Goal: Task Accomplishment & Management: Manage account settings

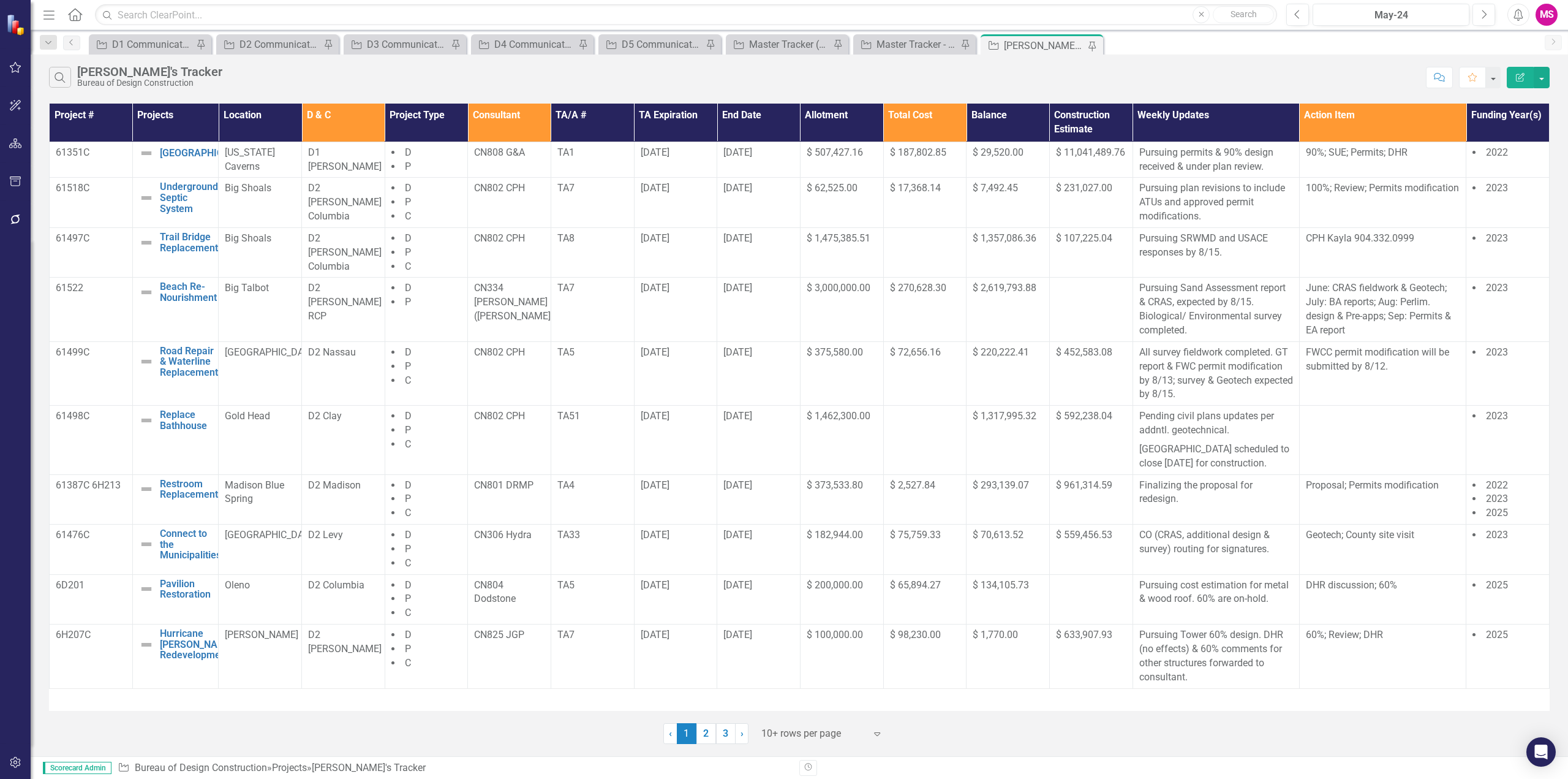
drag, startPoint x: 723, startPoint y: 732, endPoint x: 702, endPoint y: 711, distance: 29.7
click at [723, 732] on link "3" at bounding box center [726, 733] width 19 height 21
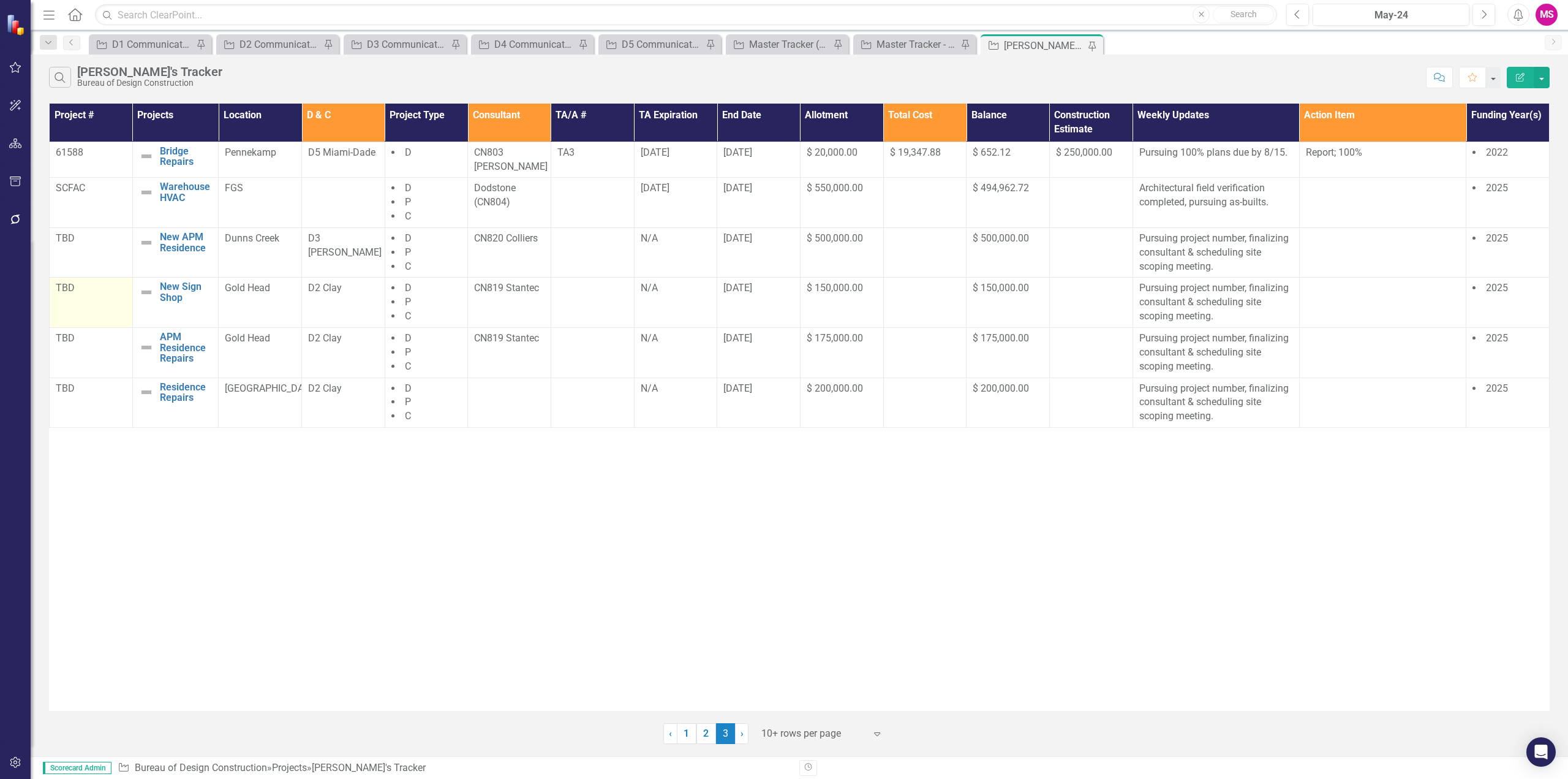
click at [69, 294] on td "TBD" at bounding box center [91, 302] width 83 height 50
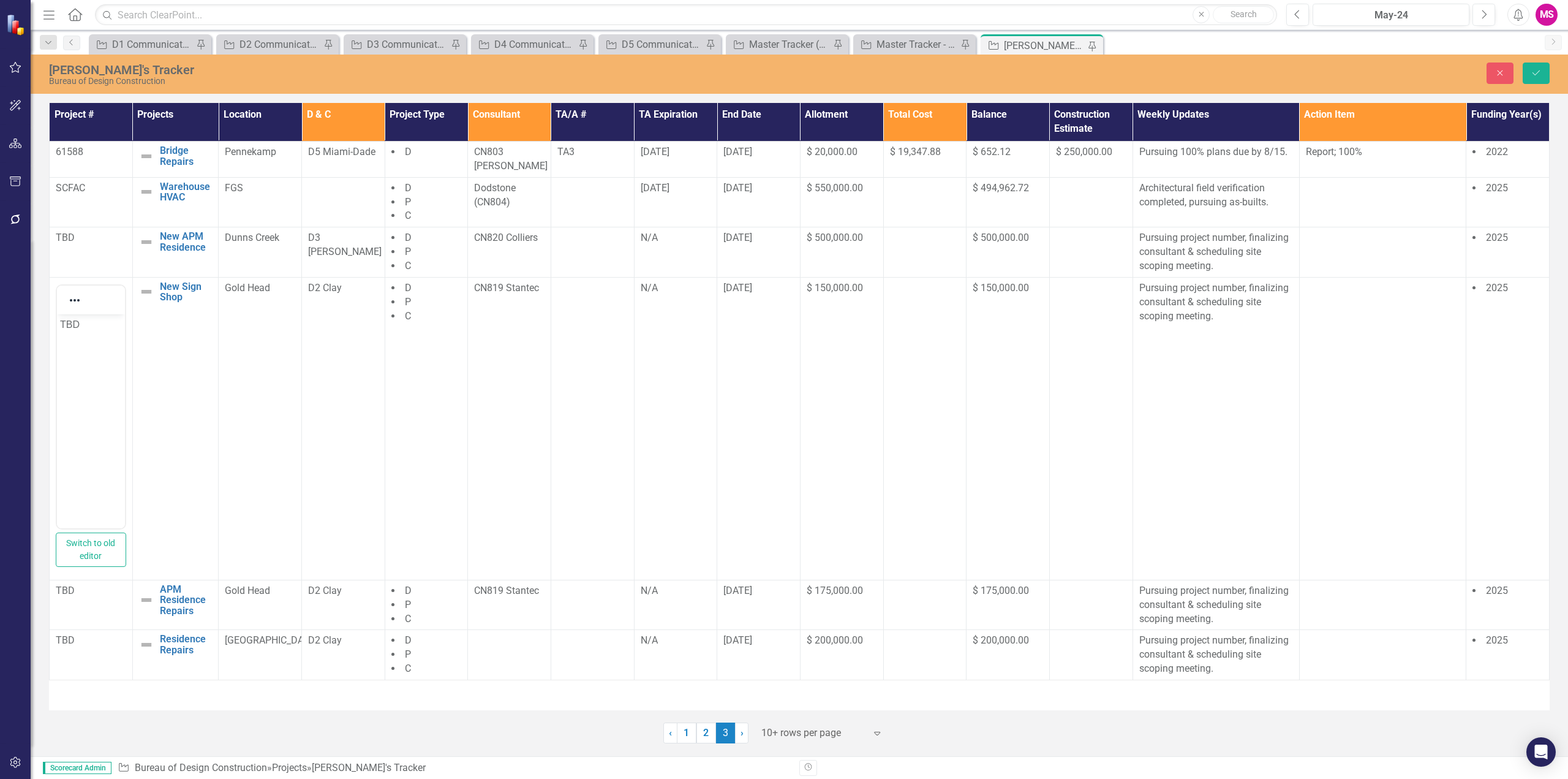
click at [70, 319] on p "TBD" at bounding box center [90, 324] width 62 height 15
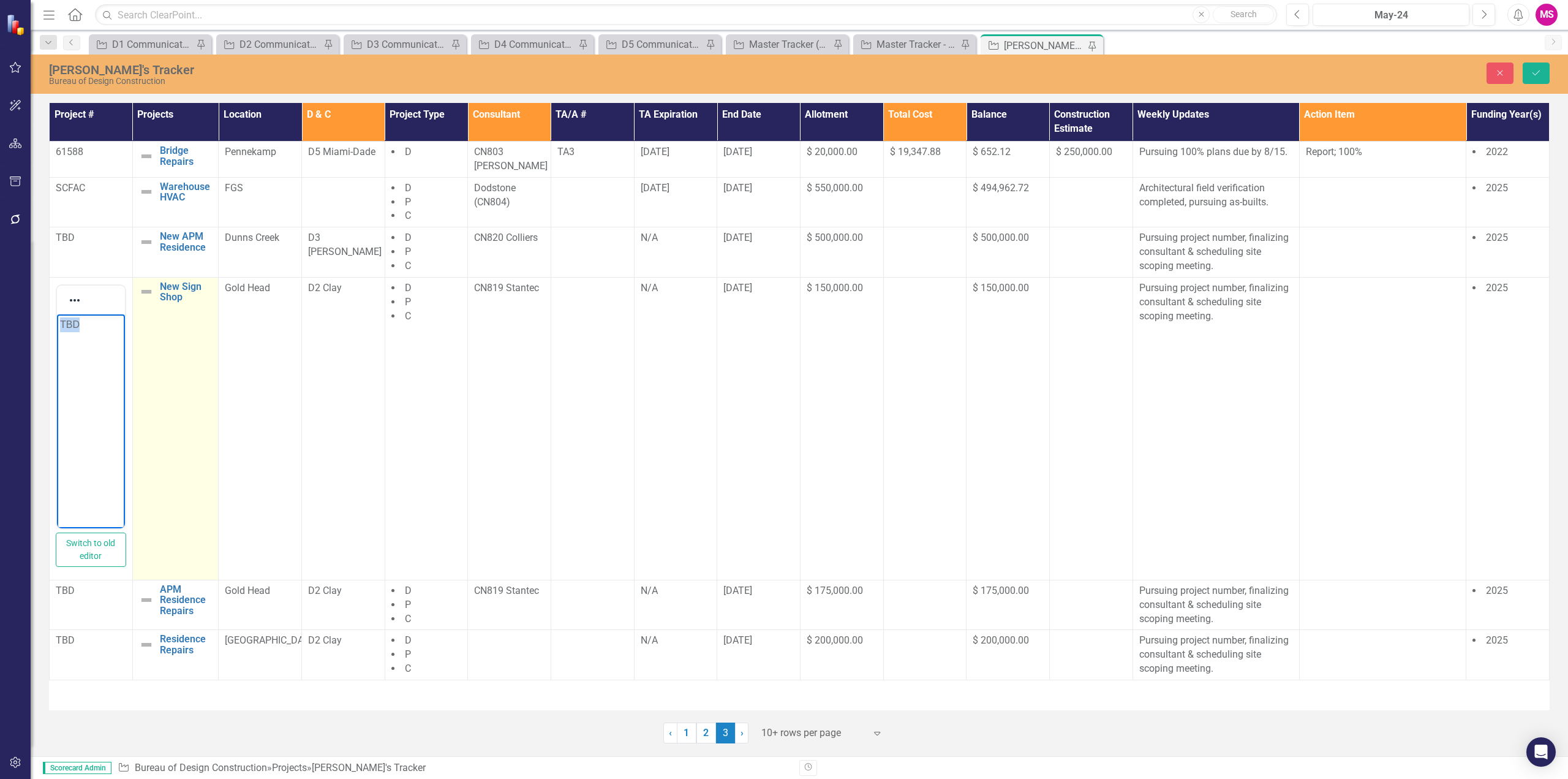
paste body "Rich Text Area. Press ALT-0 for help."
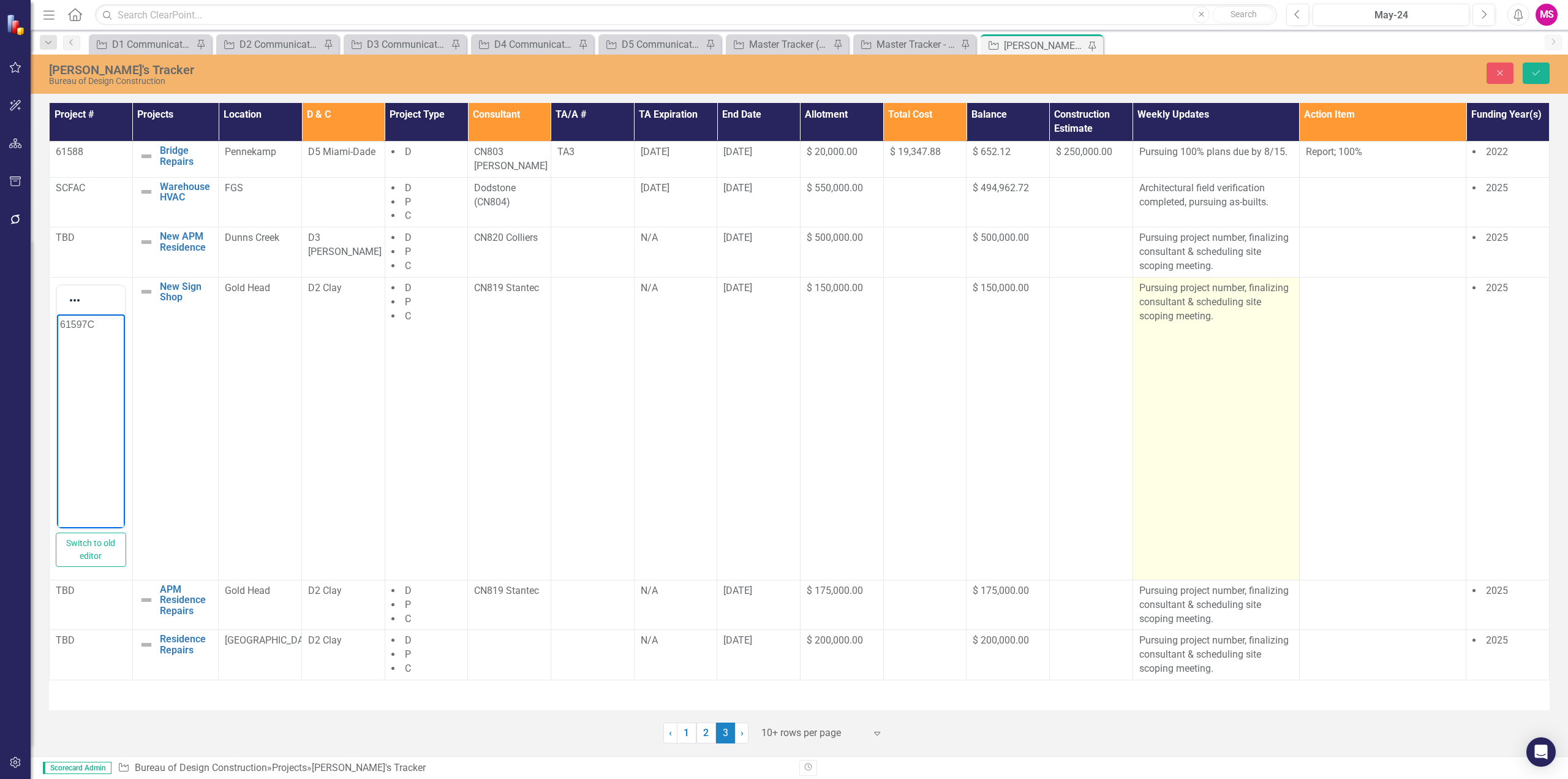
click at [1212, 307] on p "Pursuing project number, finalizing consultant & scheduling site scoping meetin…" at bounding box center [1215, 303] width 153 height 42
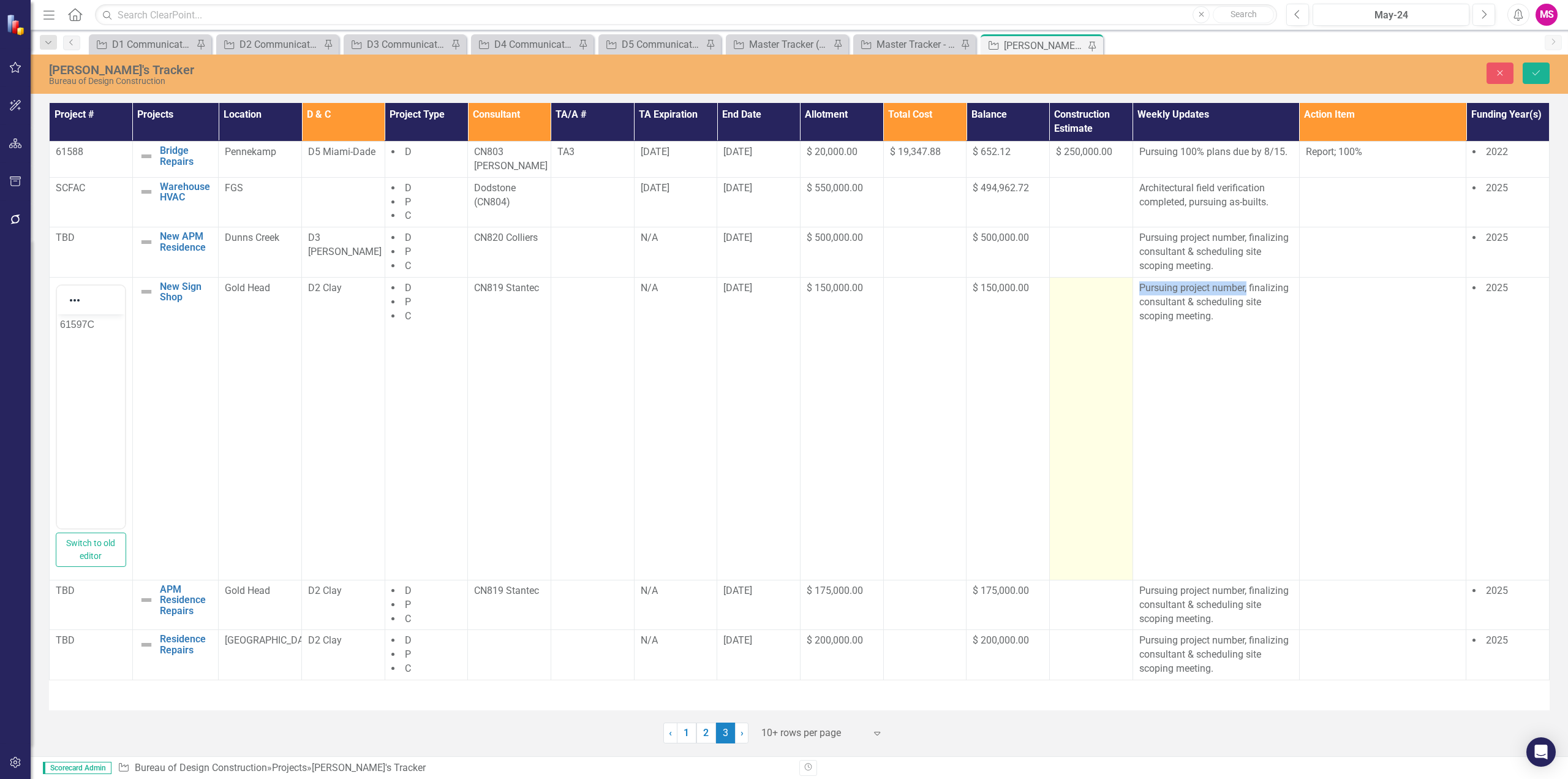
drag, startPoint x: 1248, startPoint y: 282, endPoint x: 1060, endPoint y: 277, distance: 188.1
click at [1060, 277] on tr "<p>TBD</p> Switch to old editor New Sign Shop Edit Edit Project Link Open Eleme…" at bounding box center [800, 428] width 1500 height 303
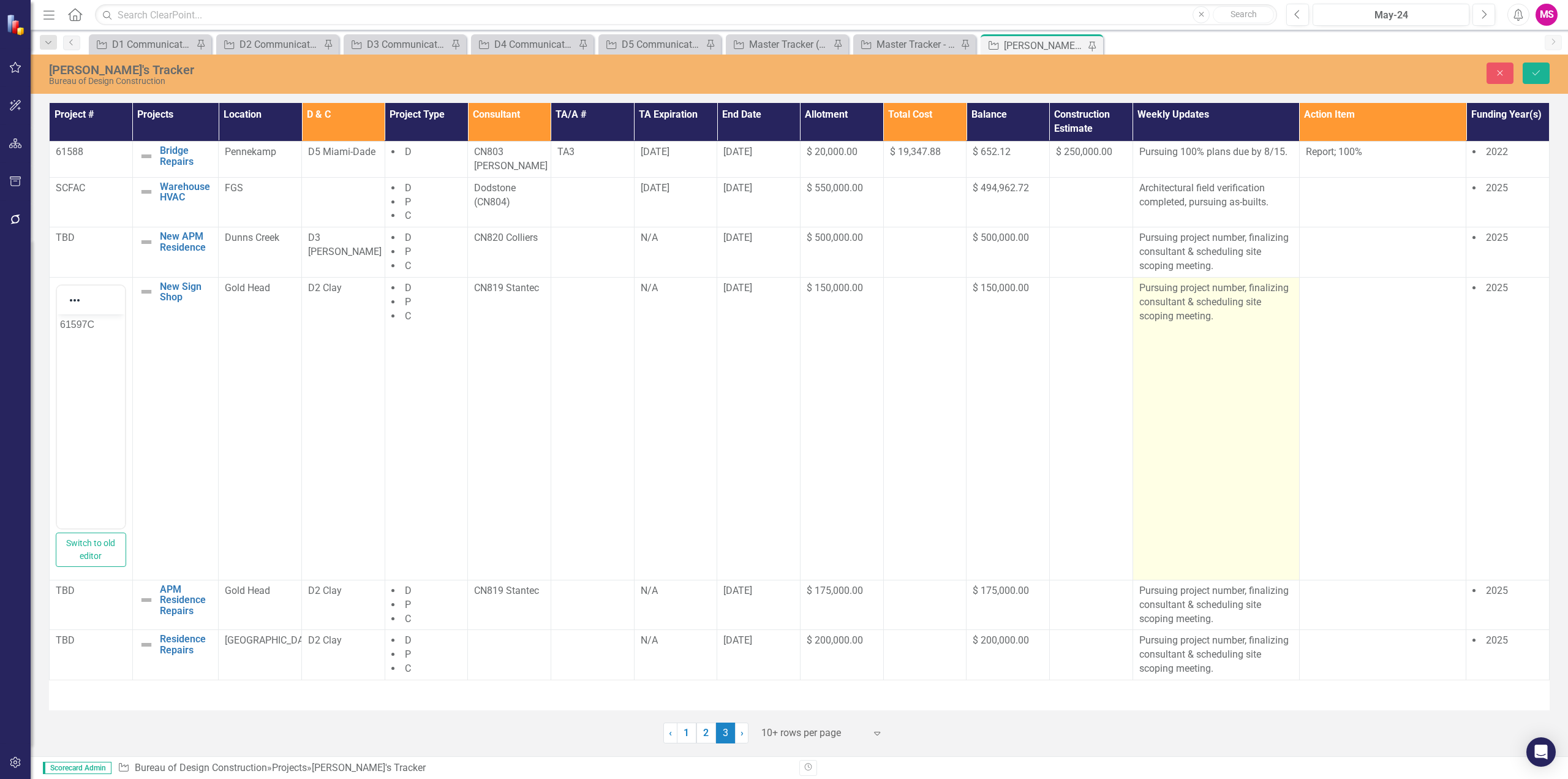
click at [1215, 357] on td "Pursuing project number, finalizing consultant & scheduling site scoping meetin…" at bounding box center [1216, 428] width 167 height 303
click at [1215, 282] on p "Pursuing project number, finalizing consultant & scheduling site scoping meetin…" at bounding box center [1215, 303] width 153 height 42
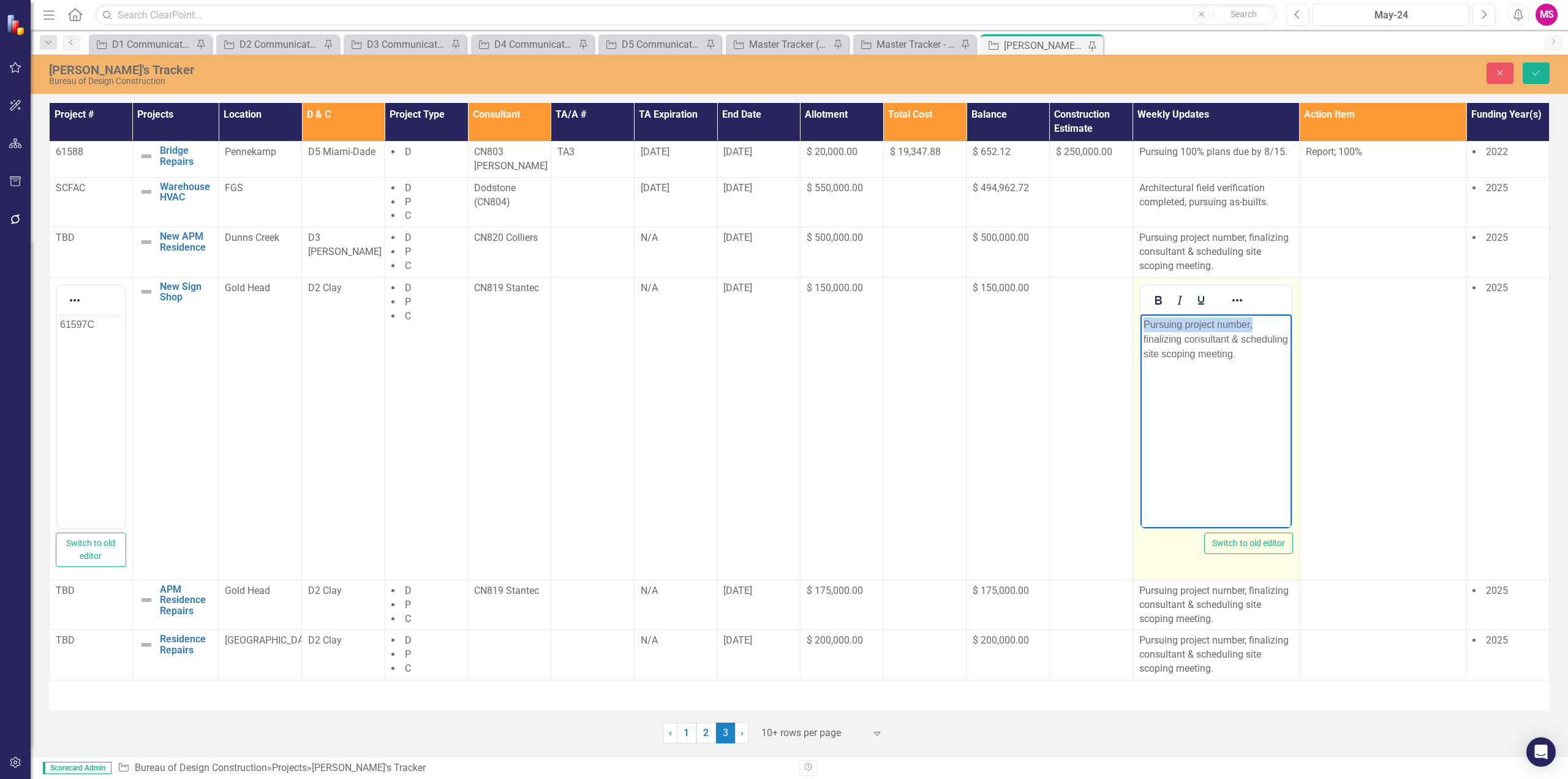
drag, startPoint x: 1260, startPoint y: 321, endPoint x: 2190, endPoint y: 636, distance: 981.9
click at [1140, 328] on html "Pursuing project number, finalizing consultant & scheduling site scoping meetin…" at bounding box center [1215, 406] width 152 height 184
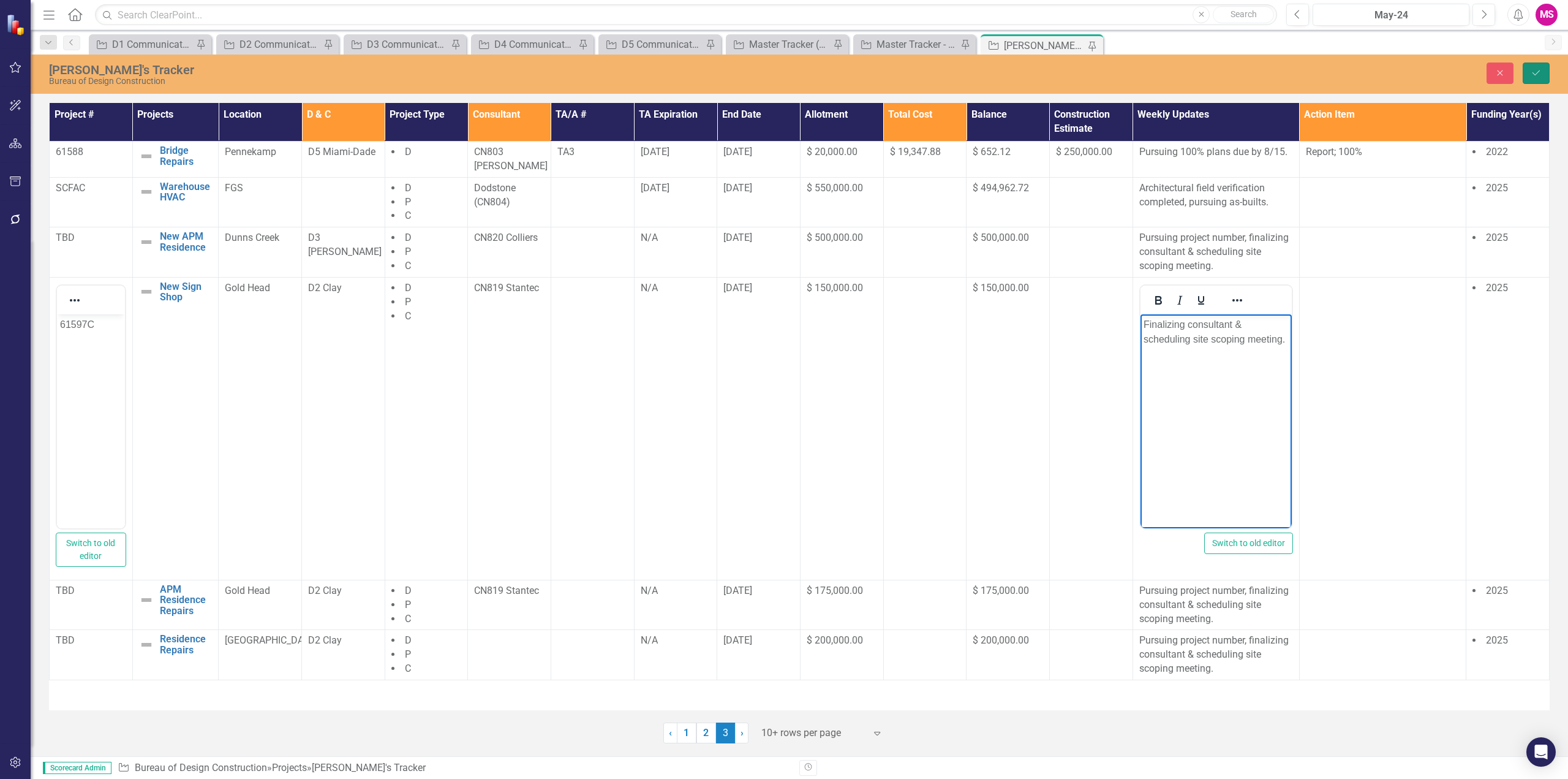
click at [1534, 70] on icon "Save" at bounding box center [1536, 73] width 11 height 9
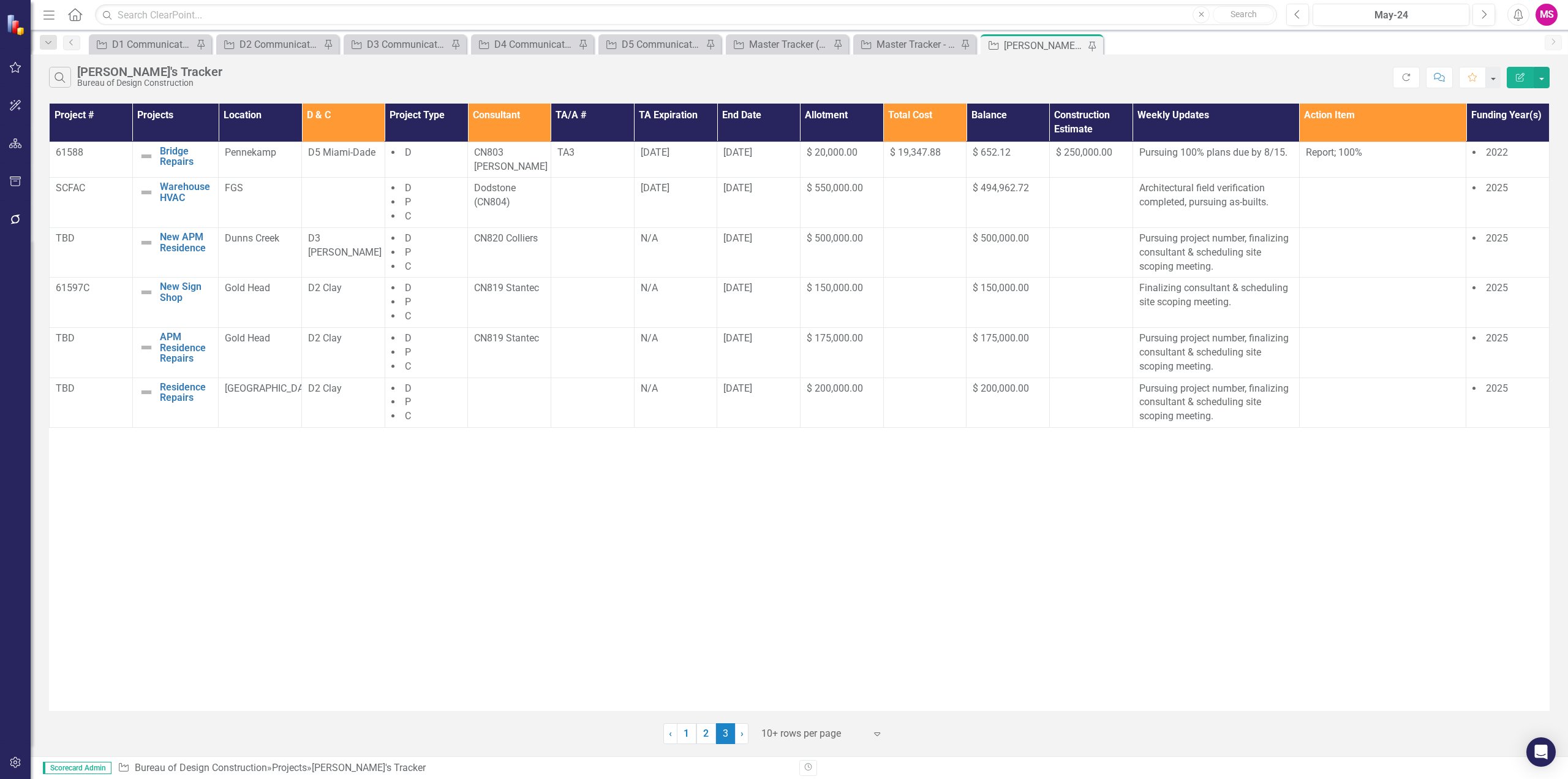
click at [257, 505] on div "Project # Projects Location D & C Project Type Consultant TA/A # TA Expiration …" at bounding box center [799, 407] width 1500 height 607
click at [71, 241] on td "TBD" at bounding box center [91, 252] width 83 height 50
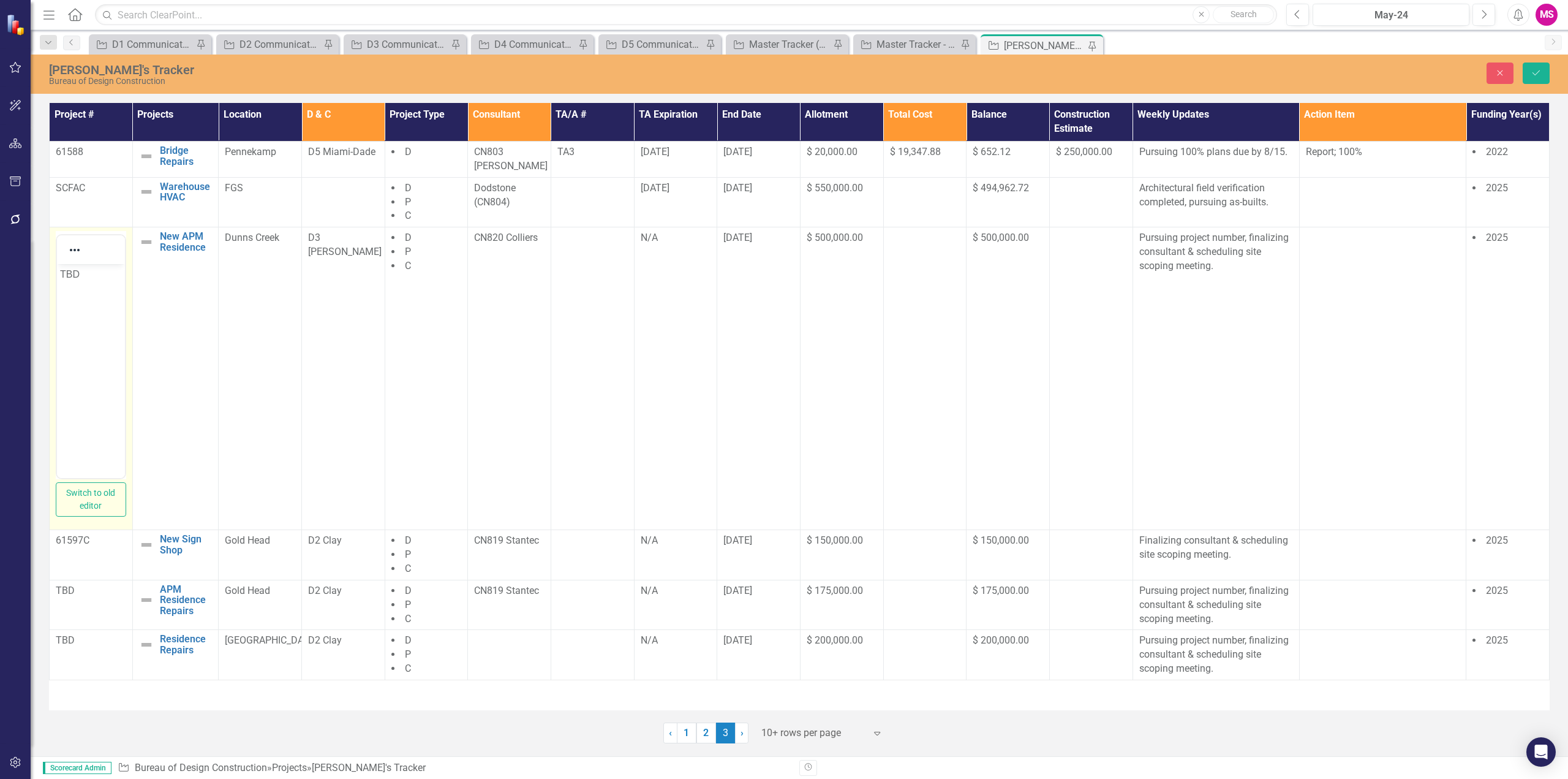
click at [87, 289] on body "TBD" at bounding box center [91, 356] width 68 height 184
paste body "Rich Text Area. Press ALT-0 for help."
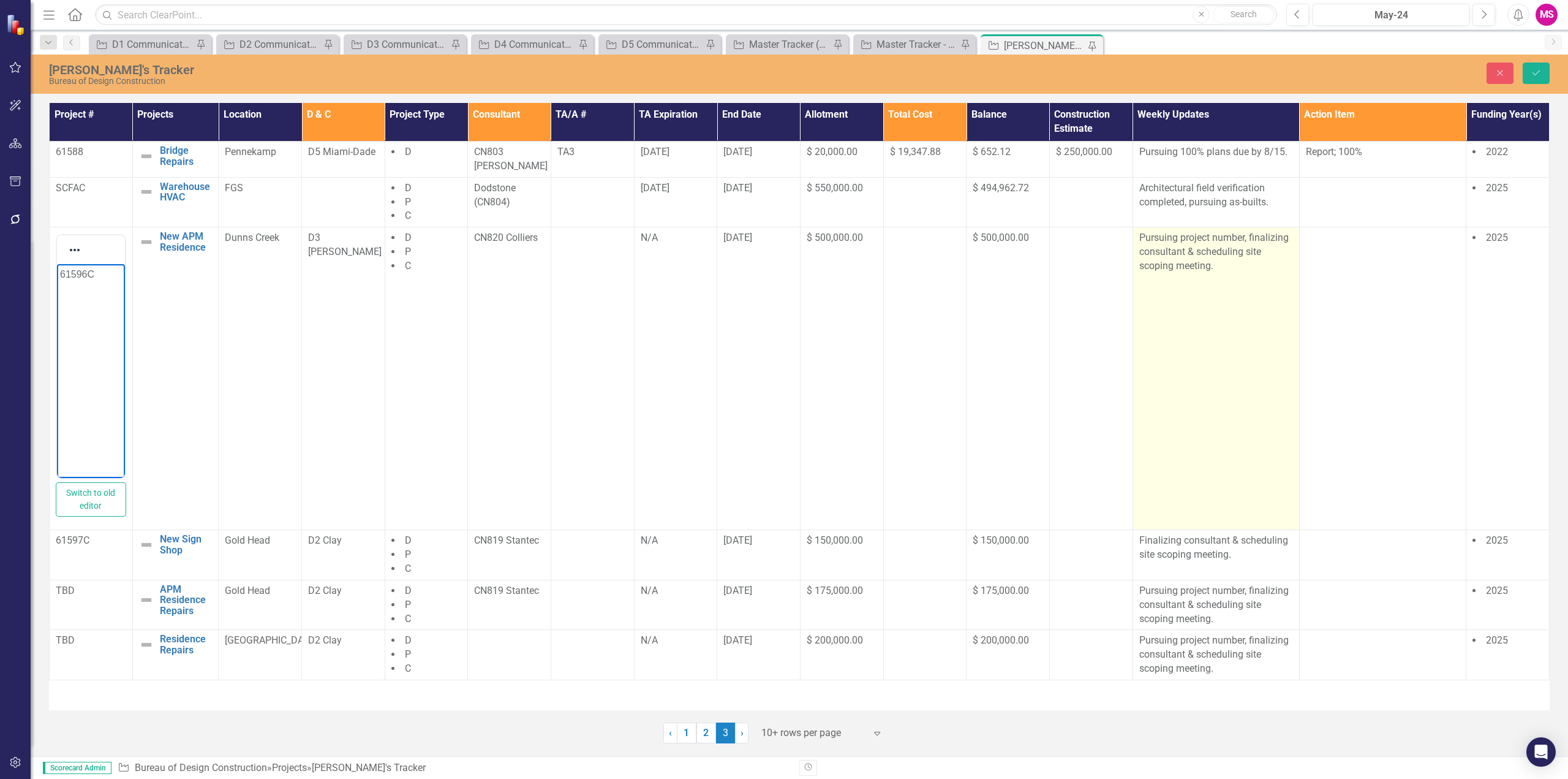
click at [1170, 239] on p "Pursuing project number, finalizing consultant & scheduling site scoping meetin…" at bounding box center [1215, 252] width 153 height 42
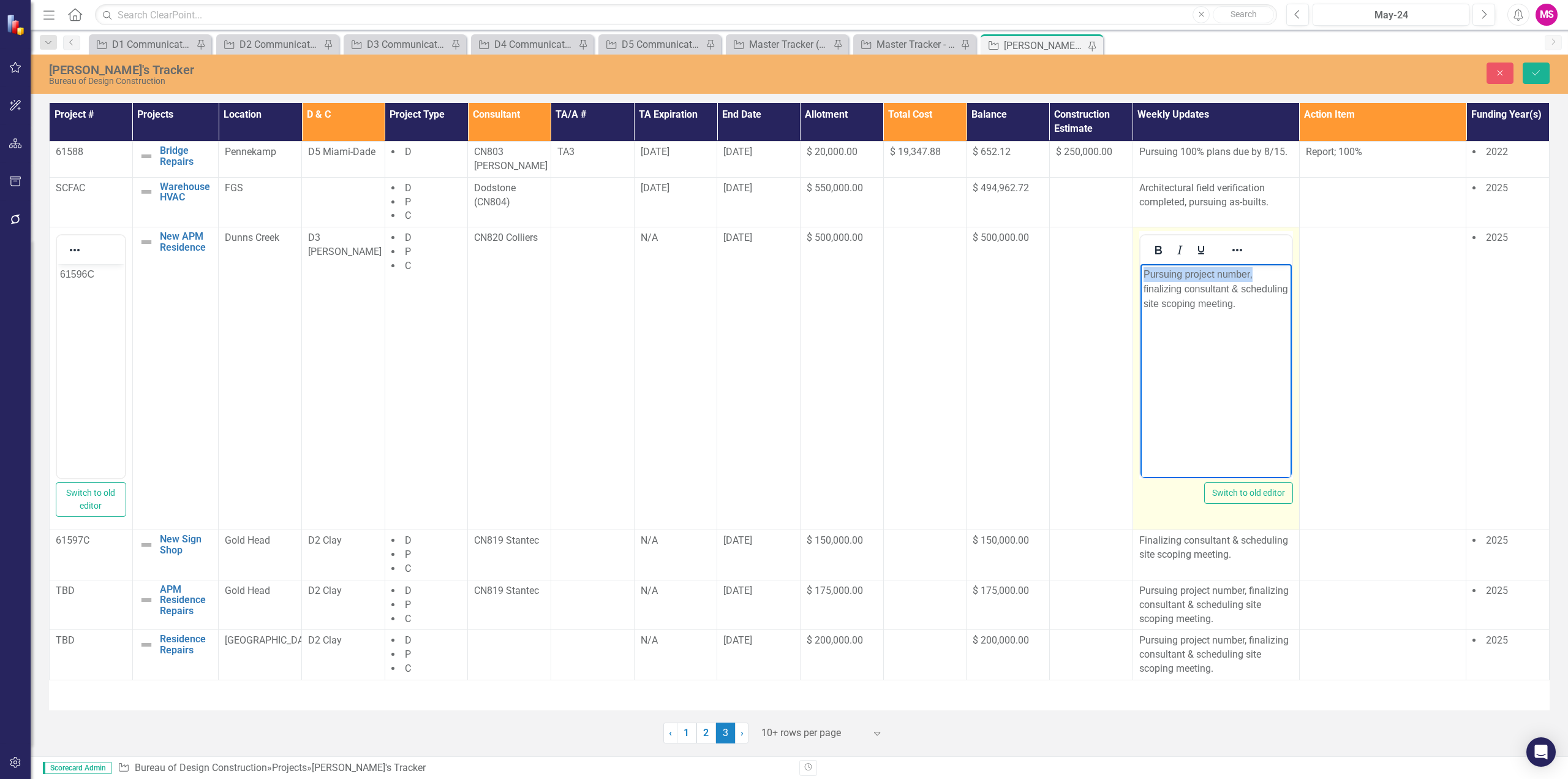
drag, startPoint x: 1260, startPoint y: 275, endPoint x: 1066, endPoint y: 282, distance: 194.1
click at [1140, 282] on html "Pursuing project number, finalizing consultant & scheduling site scoping meetin…" at bounding box center [1215, 356] width 152 height 184
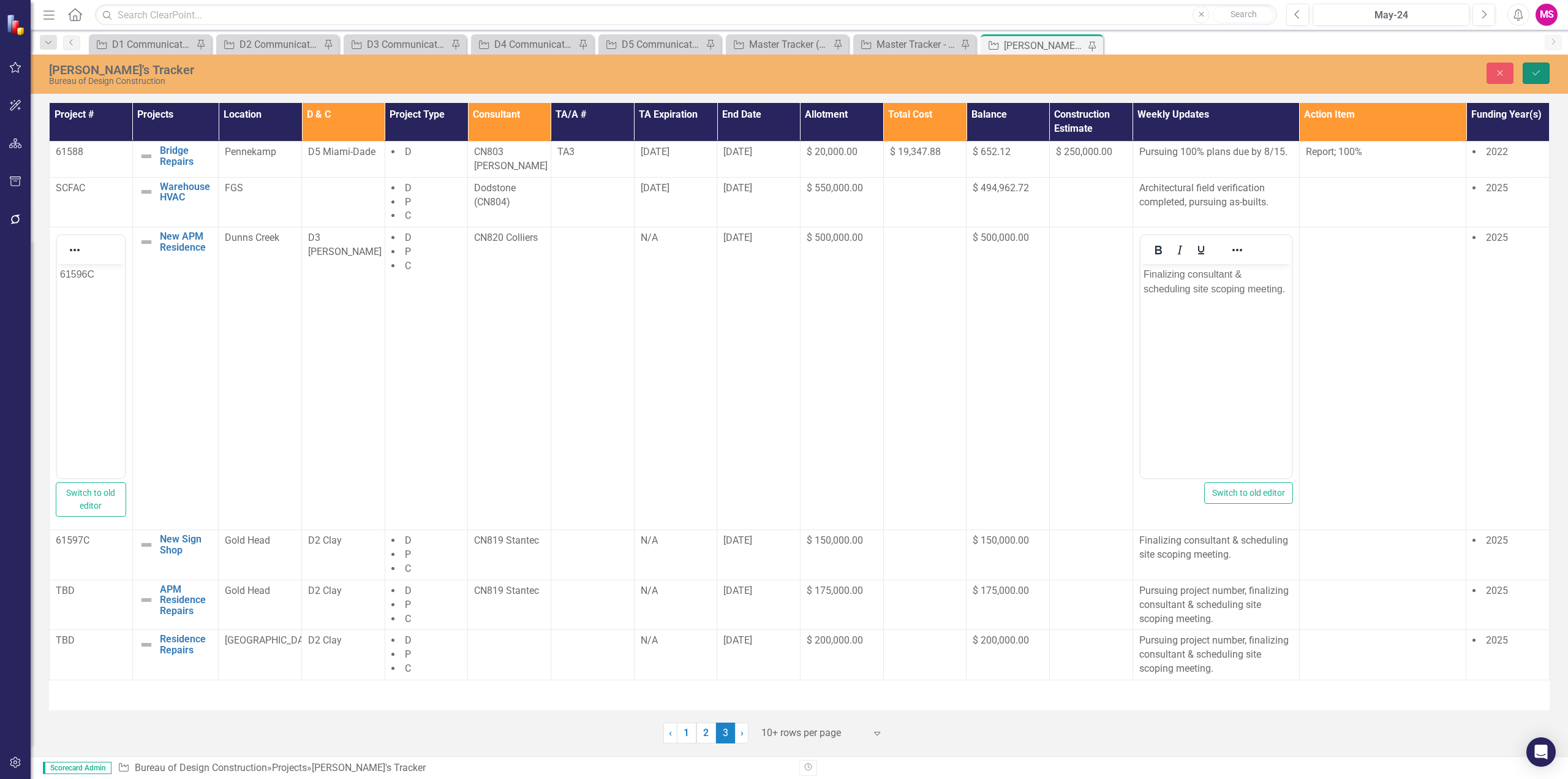
click at [1540, 71] on icon "Save" at bounding box center [1536, 73] width 11 height 9
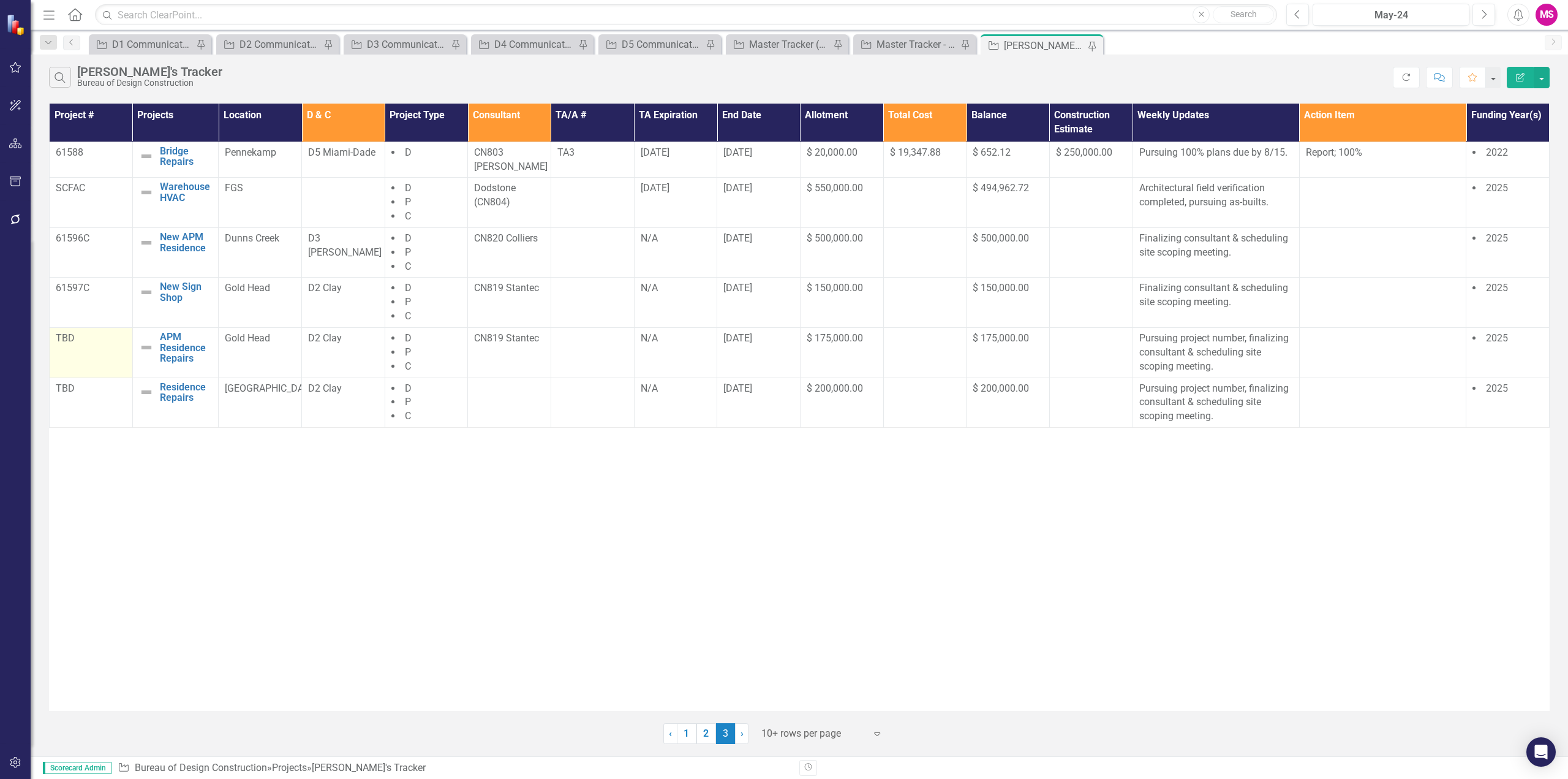
click at [64, 332] on p "TBD" at bounding box center [91, 339] width 70 height 14
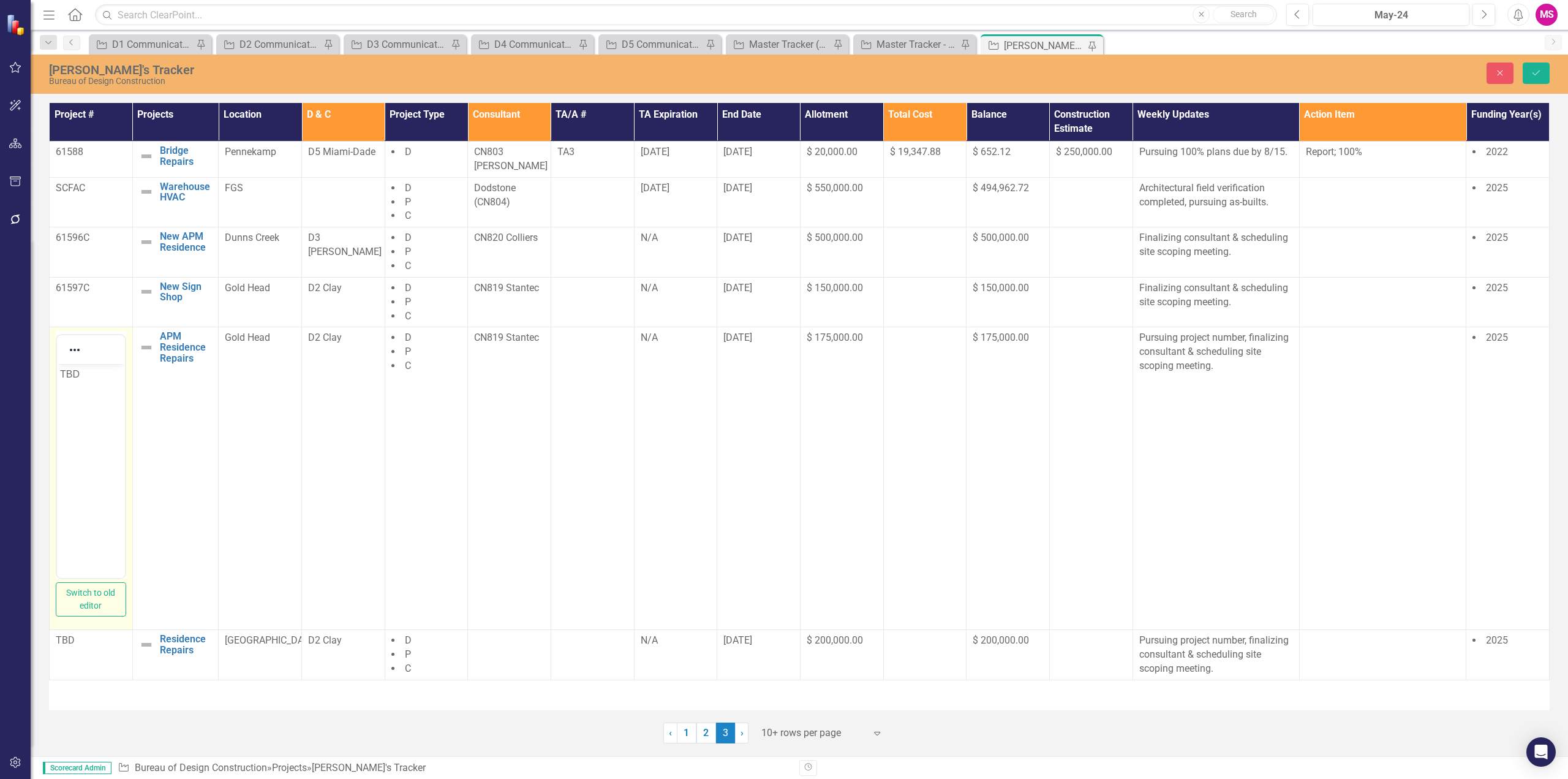
click at [75, 376] on p "TBD" at bounding box center [90, 374] width 62 height 15
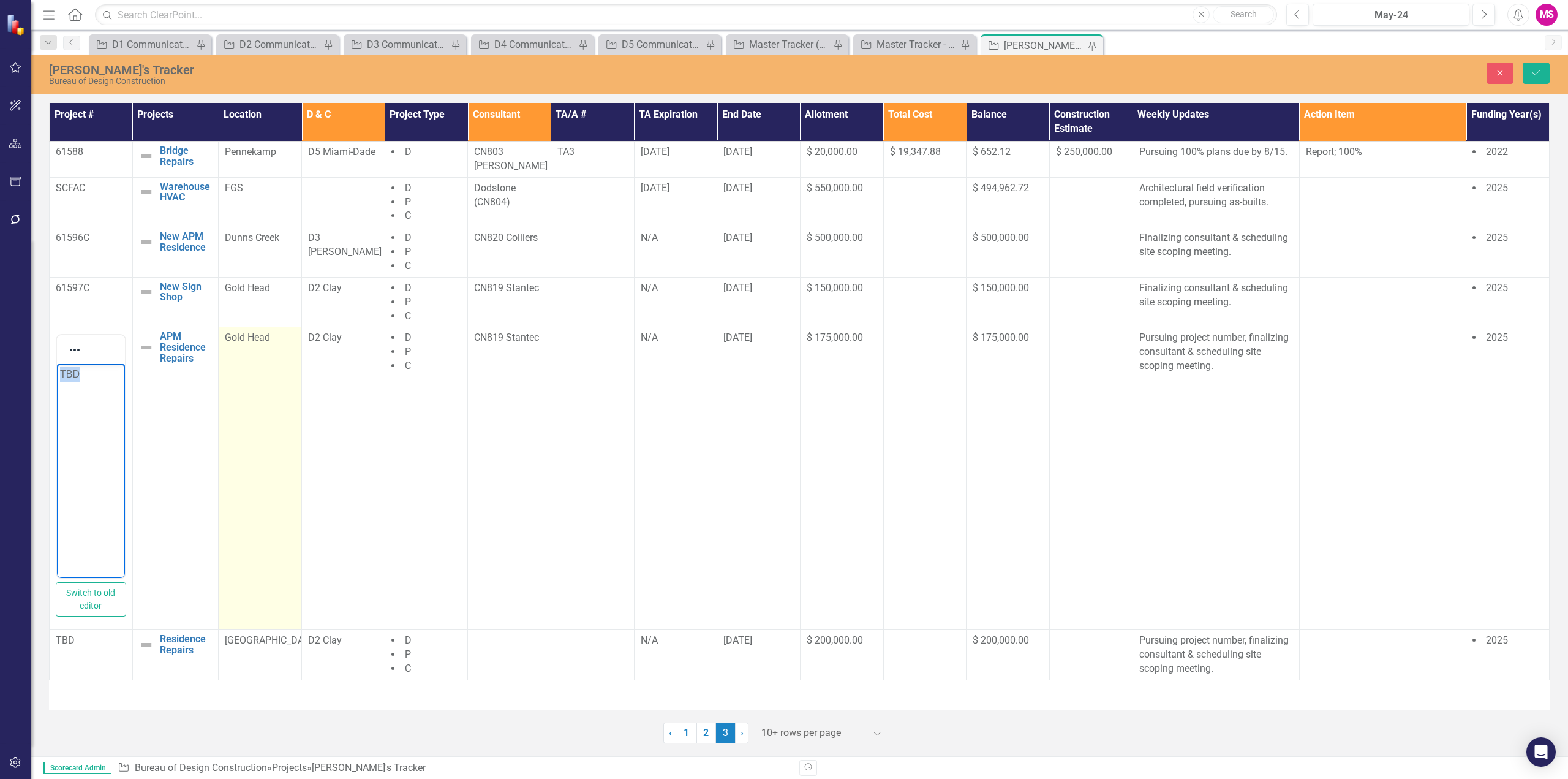
paste body "Rich Text Area. Press ALT-0 for help."
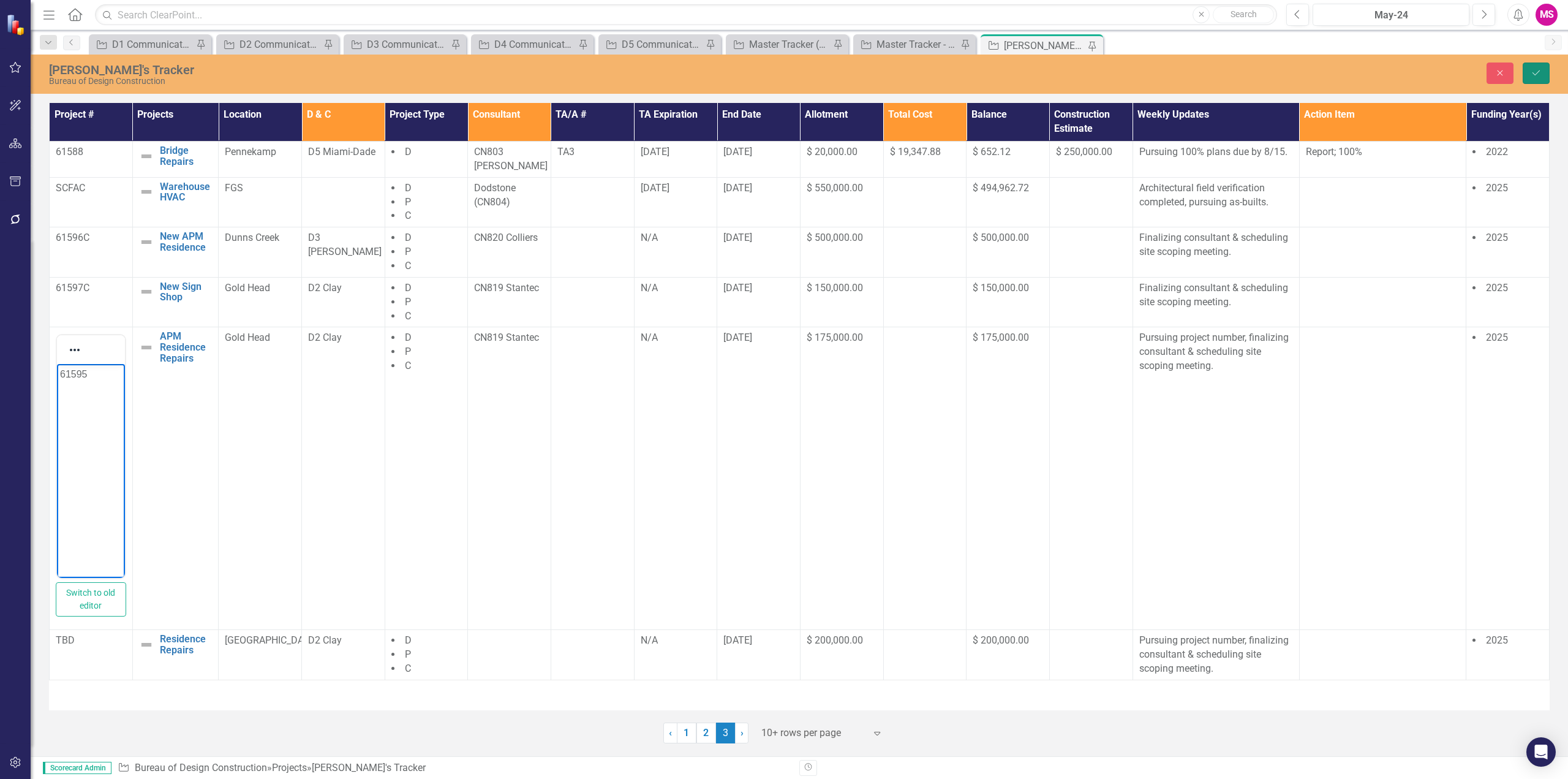
click at [1534, 68] on icon "Save" at bounding box center [1536, 73] width 11 height 9
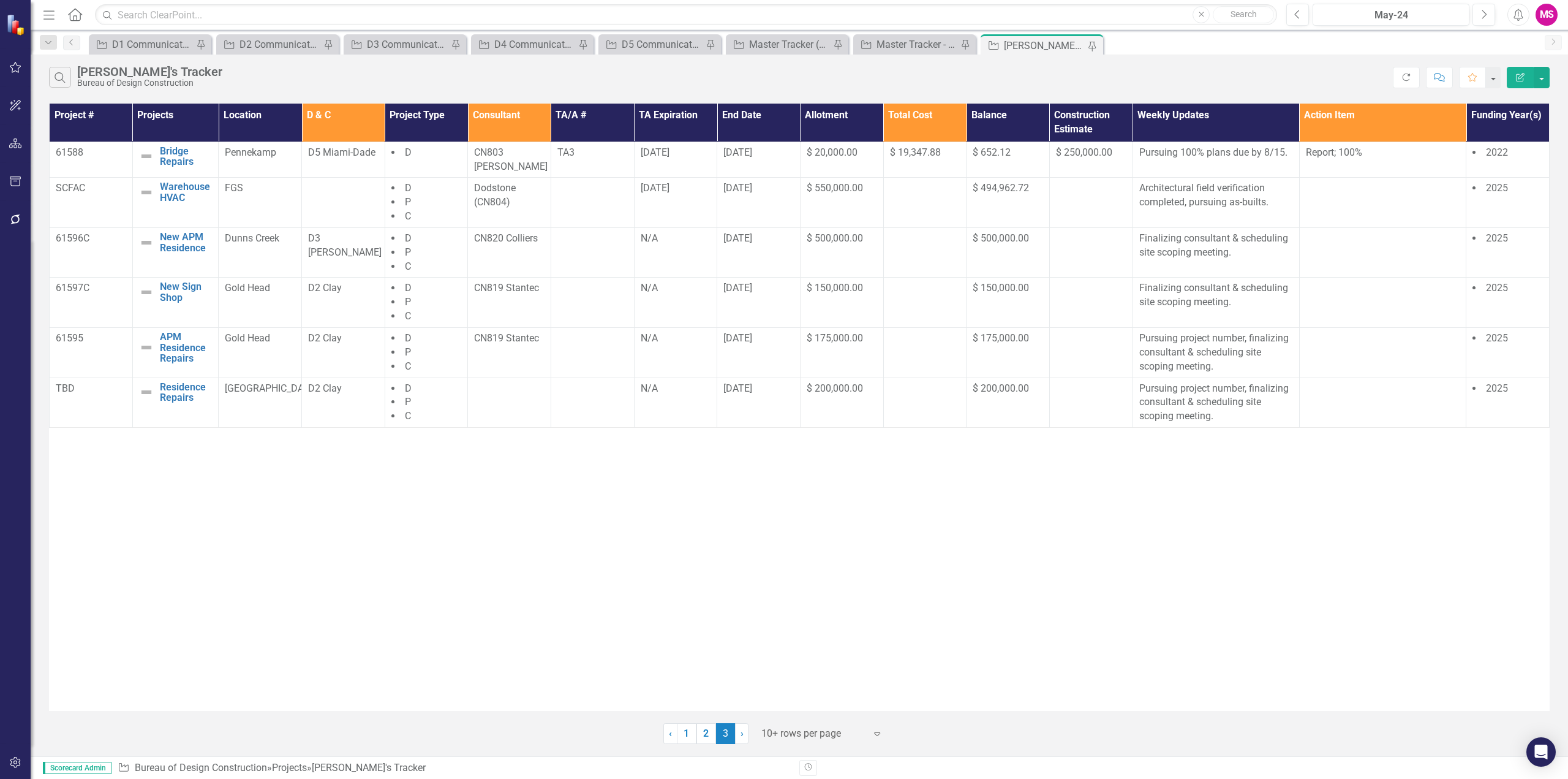
click at [284, 555] on div "Project # Projects Location D & C Project Type Consultant TA/A # TA Expiration …" at bounding box center [799, 407] width 1500 height 607
drag, startPoint x: 60, startPoint y: 294, endPoint x: 1031, endPoint y: 304, distance: 971.1
click at [1031, 304] on tr "61597C New Sign Shop Edit Edit Project Link Open Element Gold Head D2 Clay D P …" at bounding box center [800, 302] width 1500 height 50
drag, startPoint x: 58, startPoint y: 235, endPoint x: 879, endPoint y: 250, distance: 821.1
click at [879, 250] on tr "61596C New APM Residence Edit Edit Project Link Open Element Dunns Creek D3 [PE…" at bounding box center [800, 252] width 1500 height 50
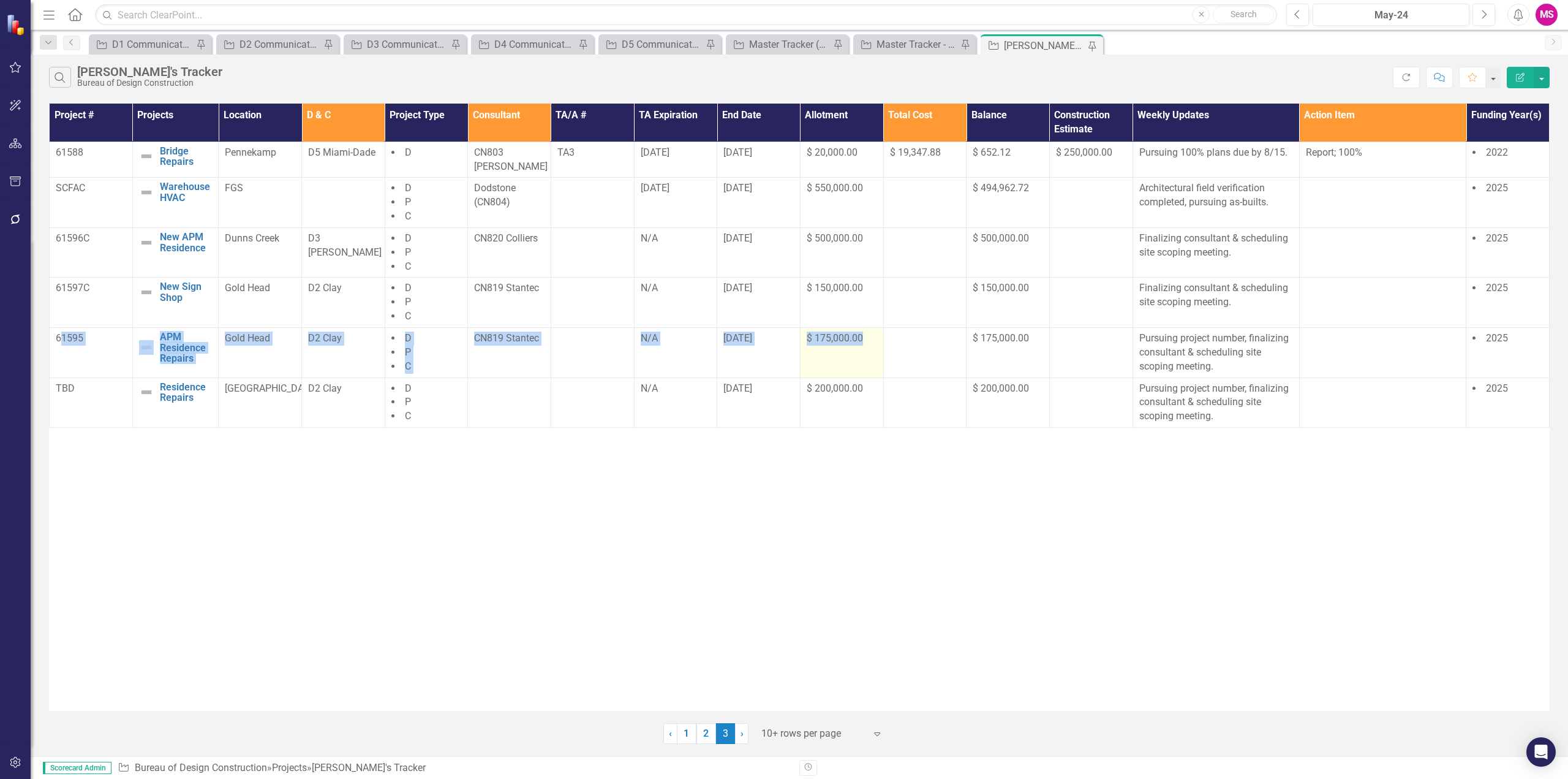
drag, startPoint x: 60, startPoint y: 339, endPoint x: 880, endPoint y: 347, distance: 820.0
click at [880, 347] on tr "61595 APM Residence Repairs Edit Edit Project Link Open Element Gold Head D2 Cl…" at bounding box center [800, 352] width 1500 height 50
